Goal: Navigation & Orientation: Find specific page/section

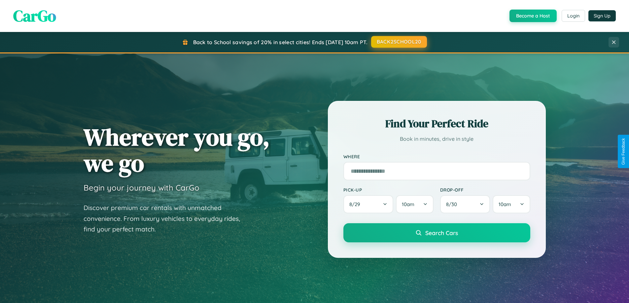
click at [398, 42] on button "BACK2SCHOOL20" at bounding box center [399, 42] width 56 height 12
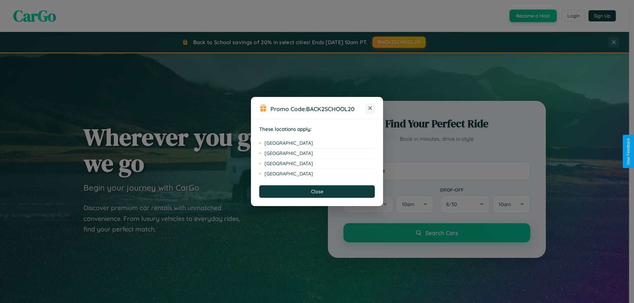
click at [370, 109] on icon at bounding box center [370, 109] width 4 height 4
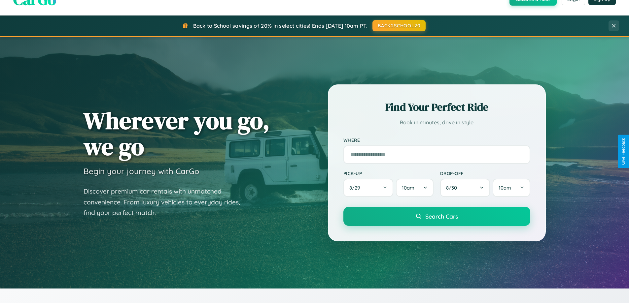
scroll to position [454, 0]
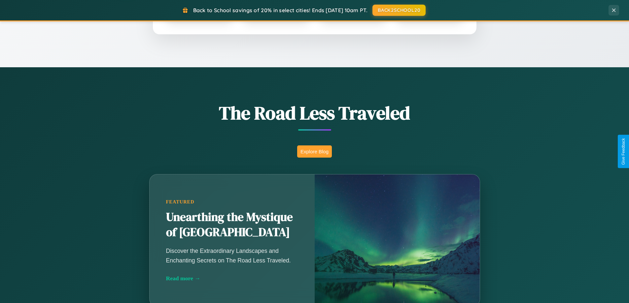
click at [314, 151] on button "Explore Blog" at bounding box center [314, 152] width 35 height 12
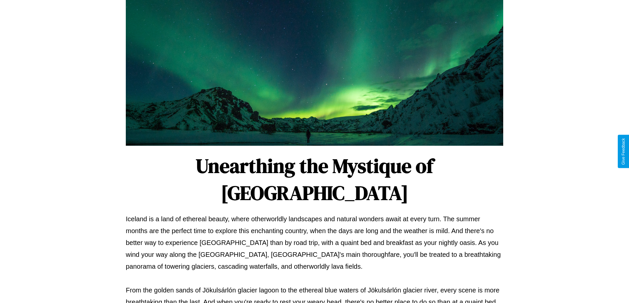
scroll to position [214, 0]
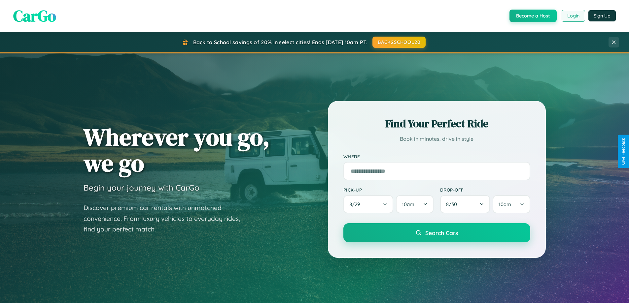
click at [573, 16] on button "Login" at bounding box center [572, 16] width 23 height 12
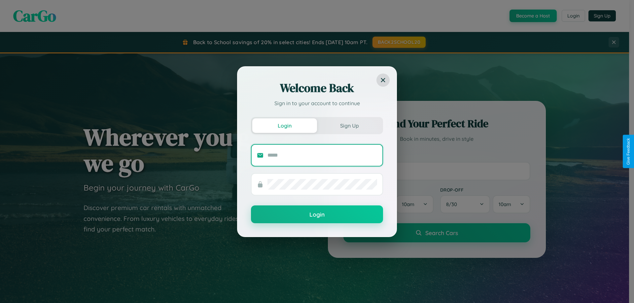
click at [322, 155] on input "text" at bounding box center [322, 155] width 110 height 11
type input "**********"
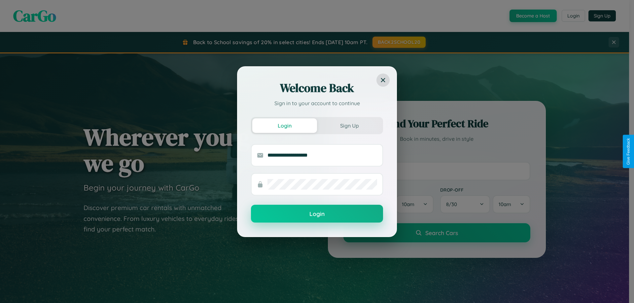
click at [317, 214] on button "Login" at bounding box center [317, 214] width 132 height 18
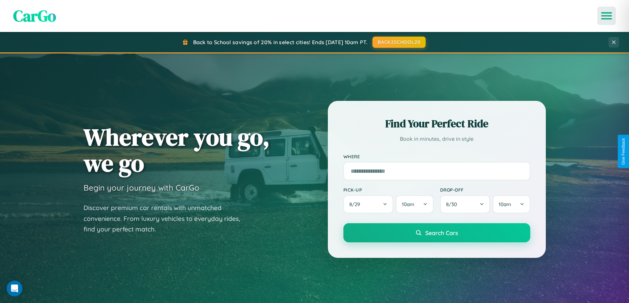
click at [606, 16] on icon "Open menu" at bounding box center [607, 16] width 10 height 6
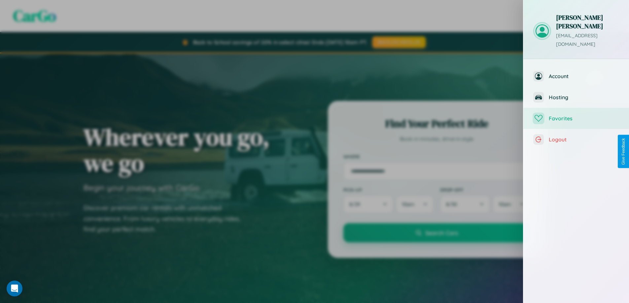
click at [576, 115] on span "Favorites" at bounding box center [583, 118] width 70 height 7
